Goal: Book appointment/travel/reservation

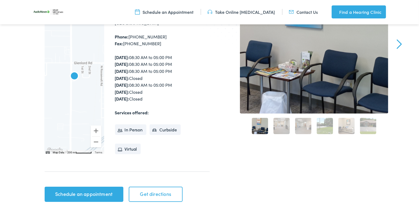
scroll to position [152, 0]
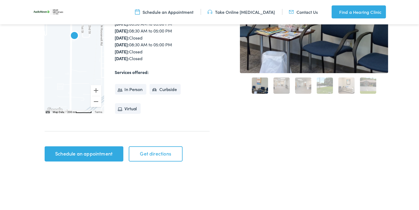
click at [280, 85] on link "2" at bounding box center [282, 85] width 16 height 16
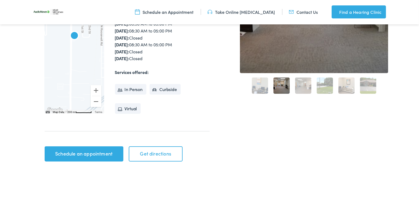
click at [303, 86] on link "3" at bounding box center [303, 85] width 16 height 16
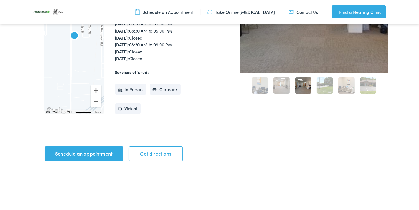
click at [321, 91] on link "4" at bounding box center [325, 85] width 16 height 16
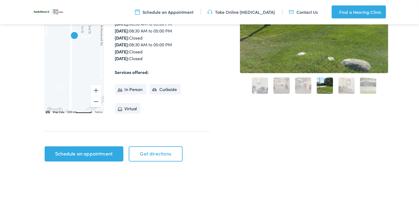
click at [347, 87] on link "5" at bounding box center [346, 85] width 16 height 16
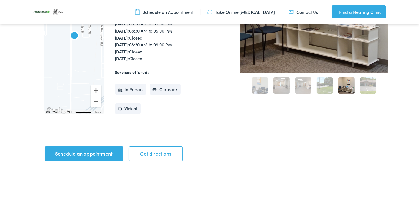
click at [373, 84] on link "6" at bounding box center [368, 85] width 16 height 16
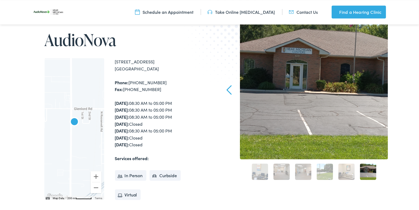
scroll to position [0, 0]
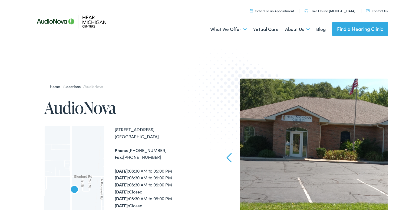
click at [356, 30] on link "Find a Hearing Clinic" at bounding box center [360, 29] width 56 height 15
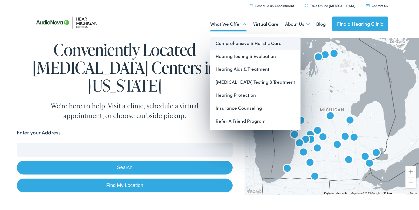
click at [241, 42] on link "Comprehensive & Holistic Care" at bounding box center [255, 43] width 90 height 13
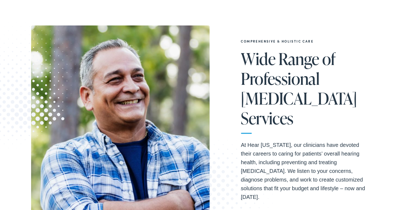
scroll to position [152, 0]
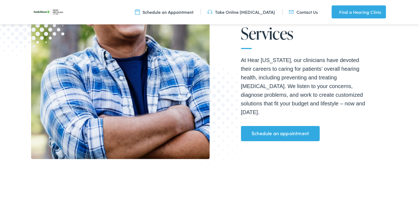
click at [300, 126] on link "Schedule an appointment" at bounding box center [280, 133] width 79 height 15
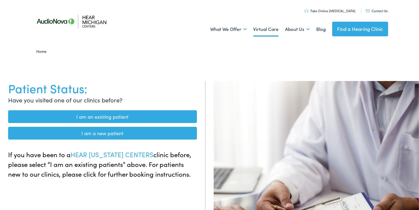
click at [271, 29] on link "Virtual Care" at bounding box center [265, 29] width 25 height 20
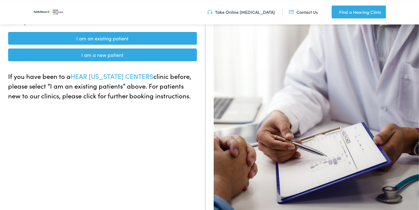
scroll to position [152, 0]
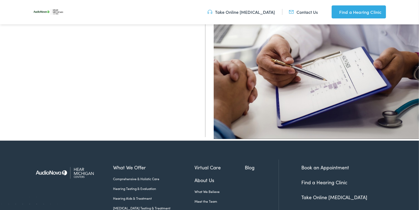
click at [228, 176] on link "About Us" at bounding box center [220, 179] width 50 height 7
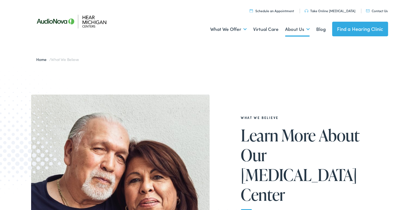
click at [51, 21] on img at bounding box center [75, 21] width 89 height 31
